Goal: Navigation & Orientation: Find specific page/section

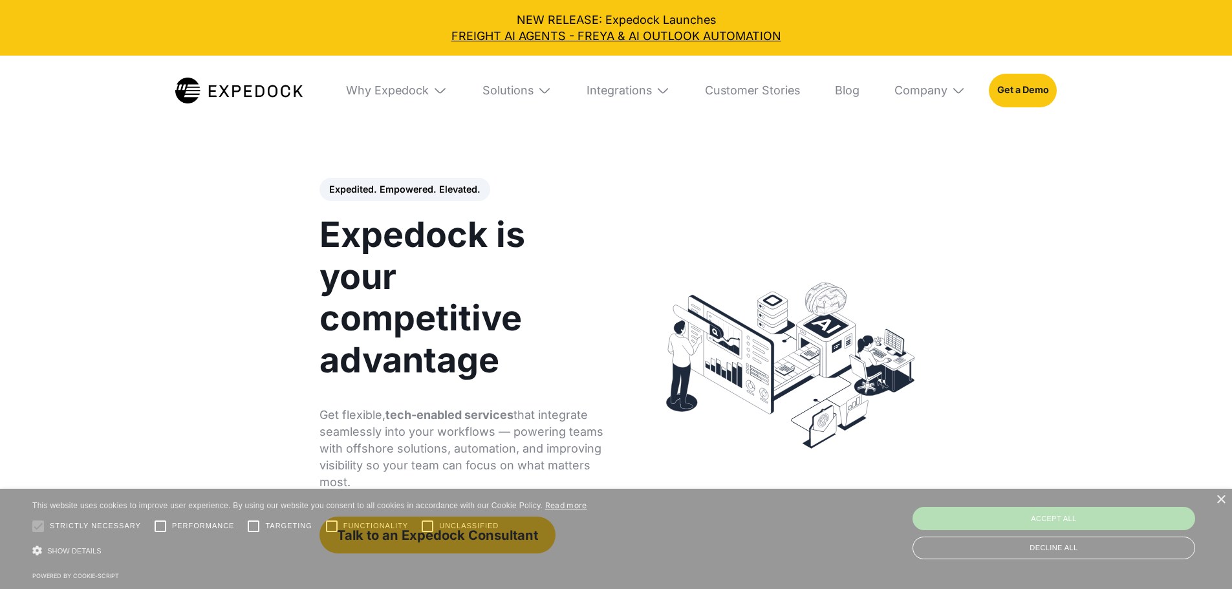
select select
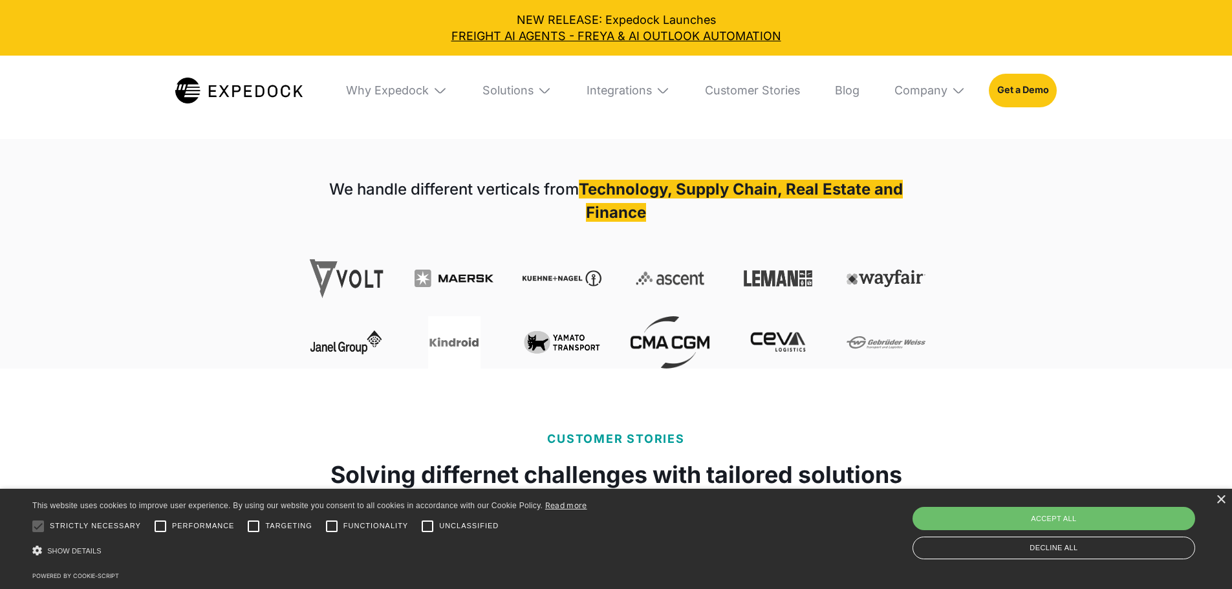
scroll to position [453, 0]
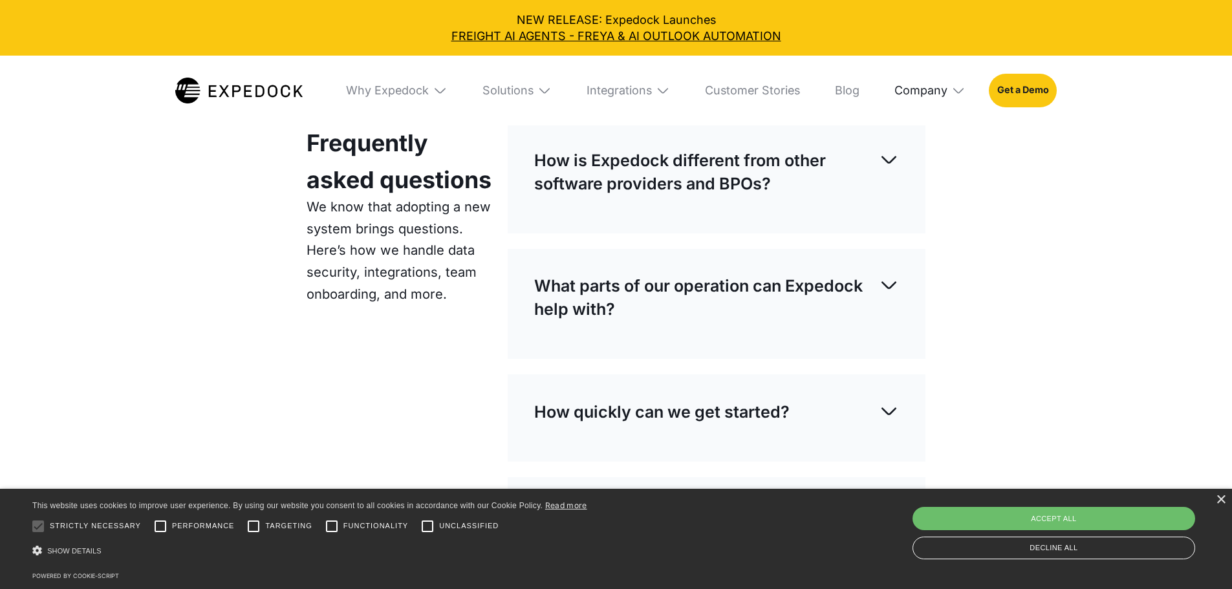
click at [925, 88] on div "Company" at bounding box center [920, 90] width 53 height 14
click at [944, 149] on link "About Us" at bounding box center [930, 144] width 94 height 38
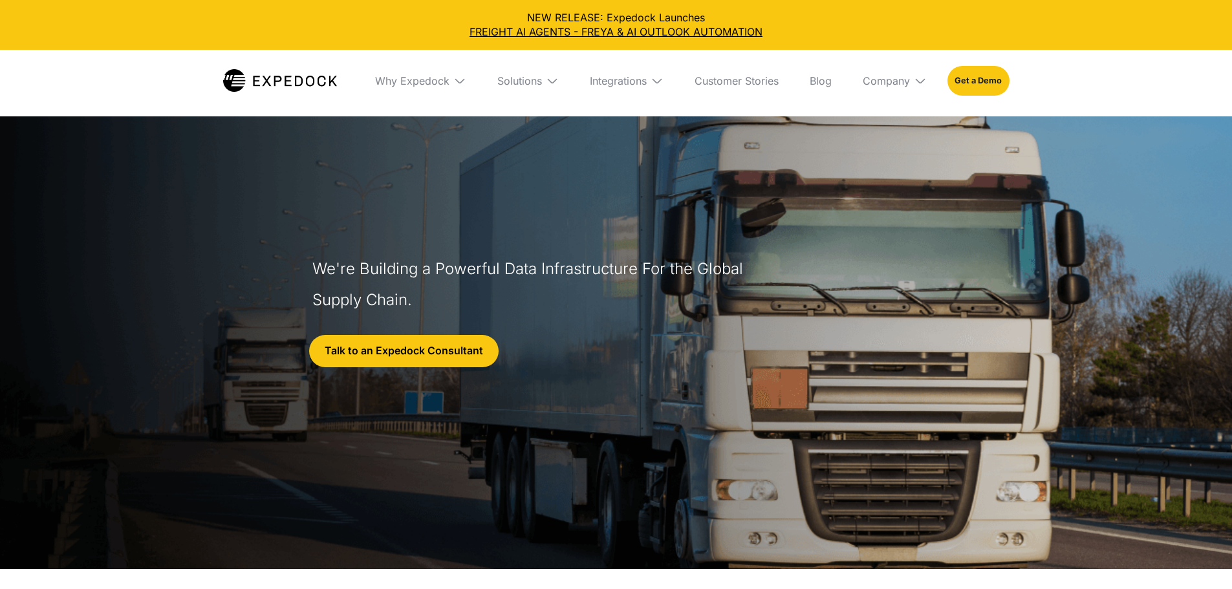
select select
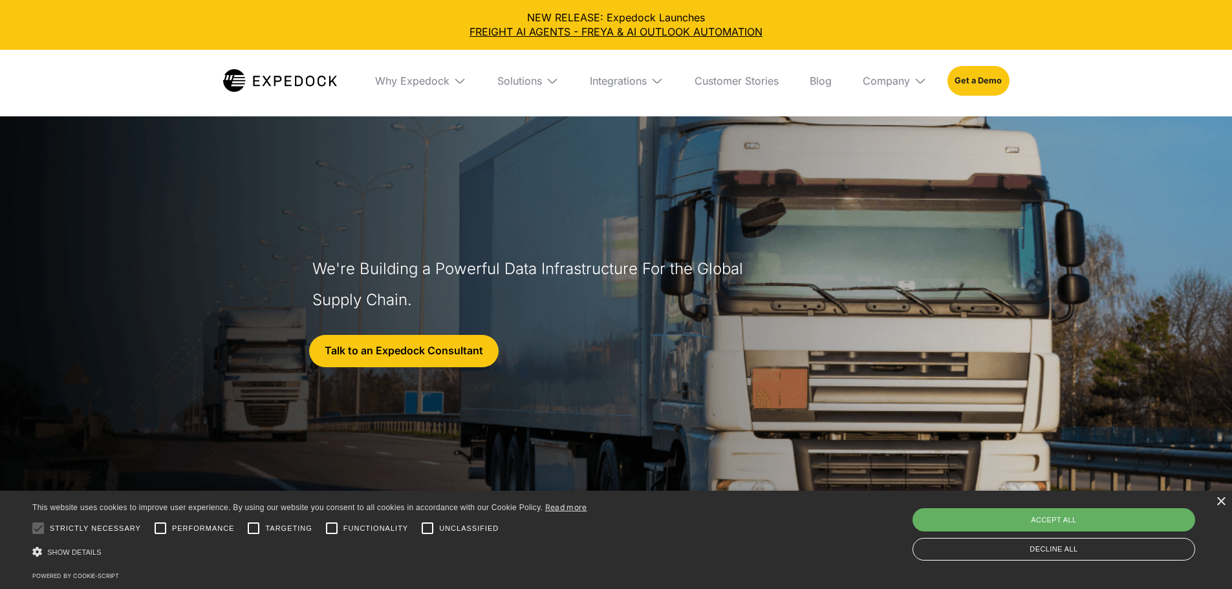
click at [1097, 526] on div "Accept all" at bounding box center [1054, 519] width 283 height 23
checkbox input "true"
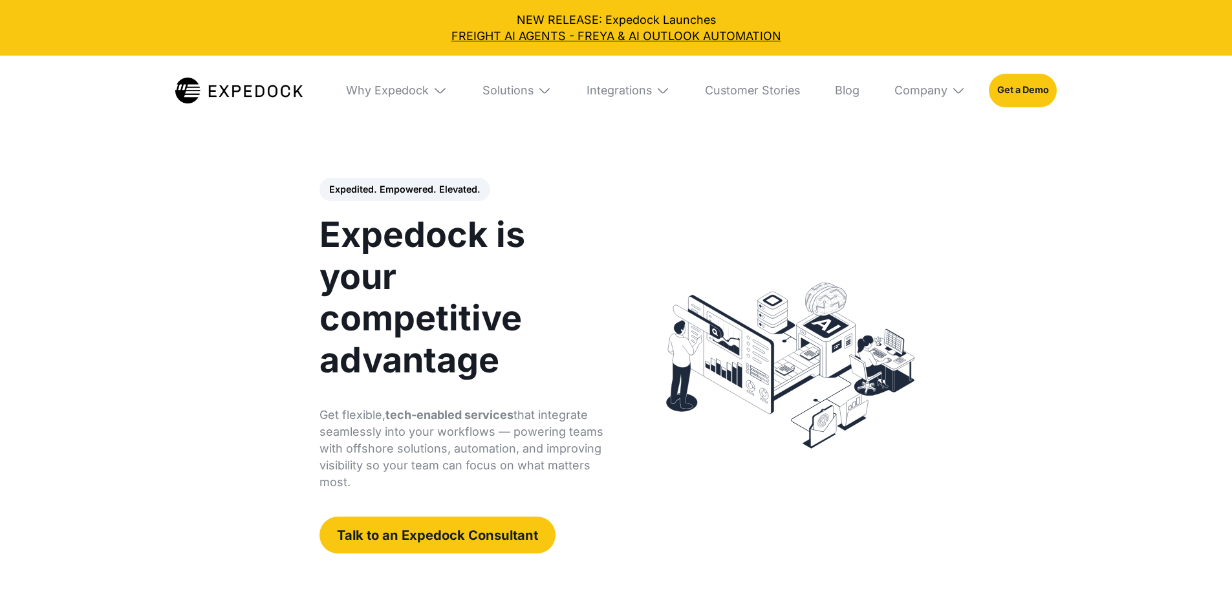
select select
